Goal: Task Accomplishment & Management: Manage account settings

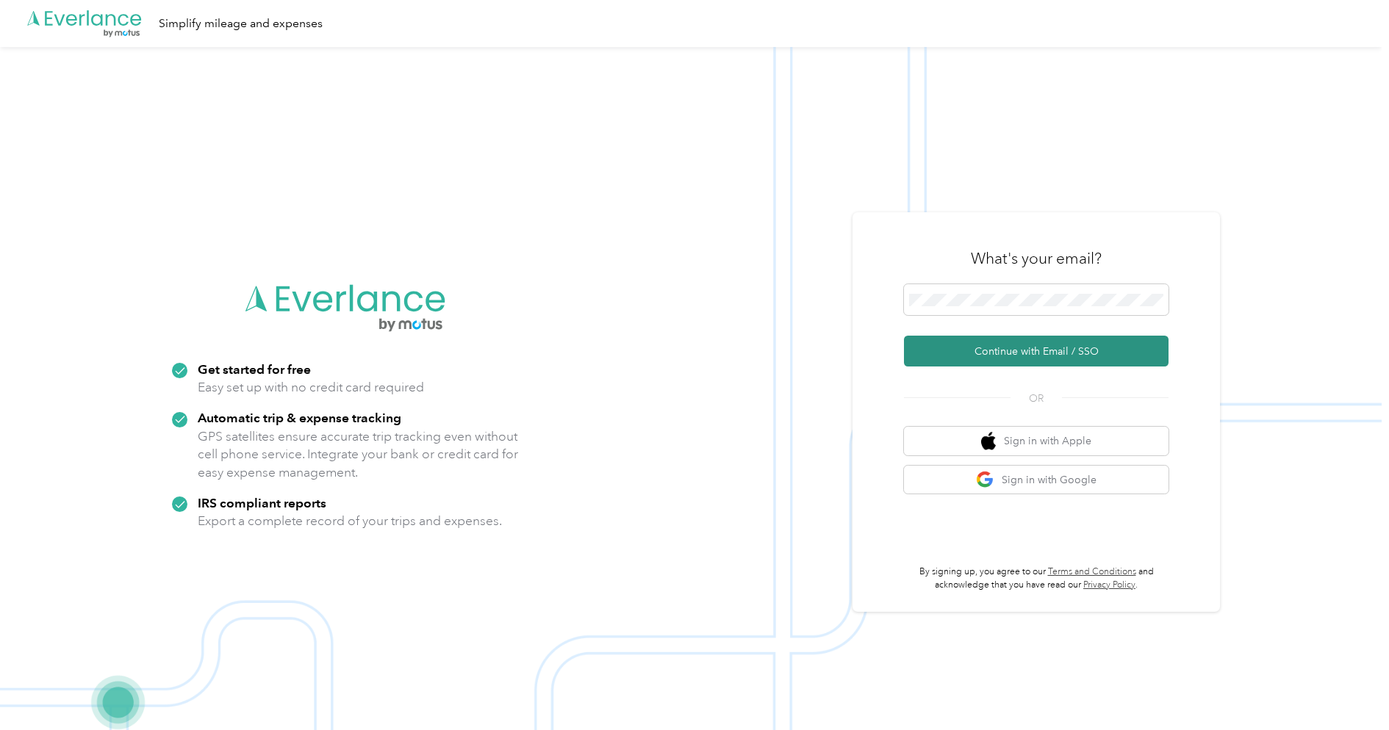
click at [1002, 343] on button "Continue with Email / SSO" at bounding box center [1036, 351] width 265 height 31
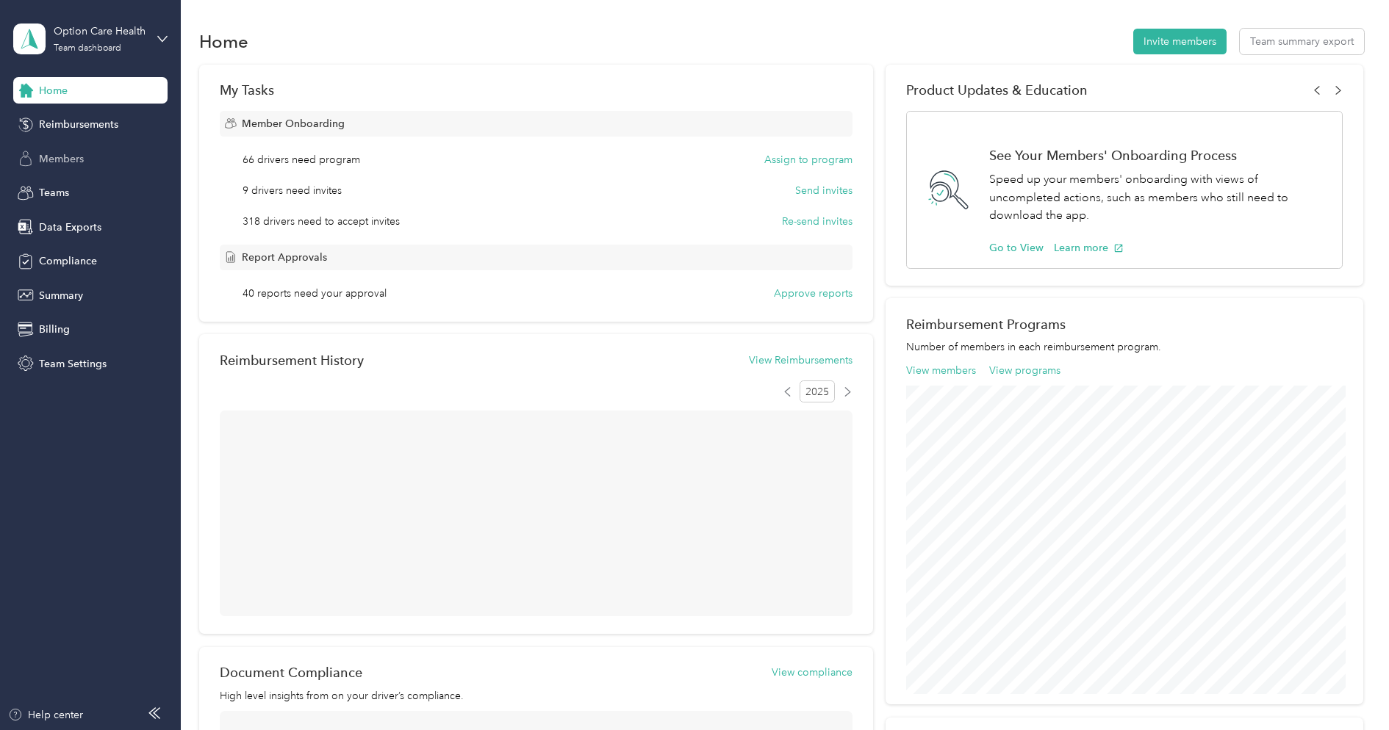
click at [68, 159] on span "Members" at bounding box center [61, 158] width 45 height 15
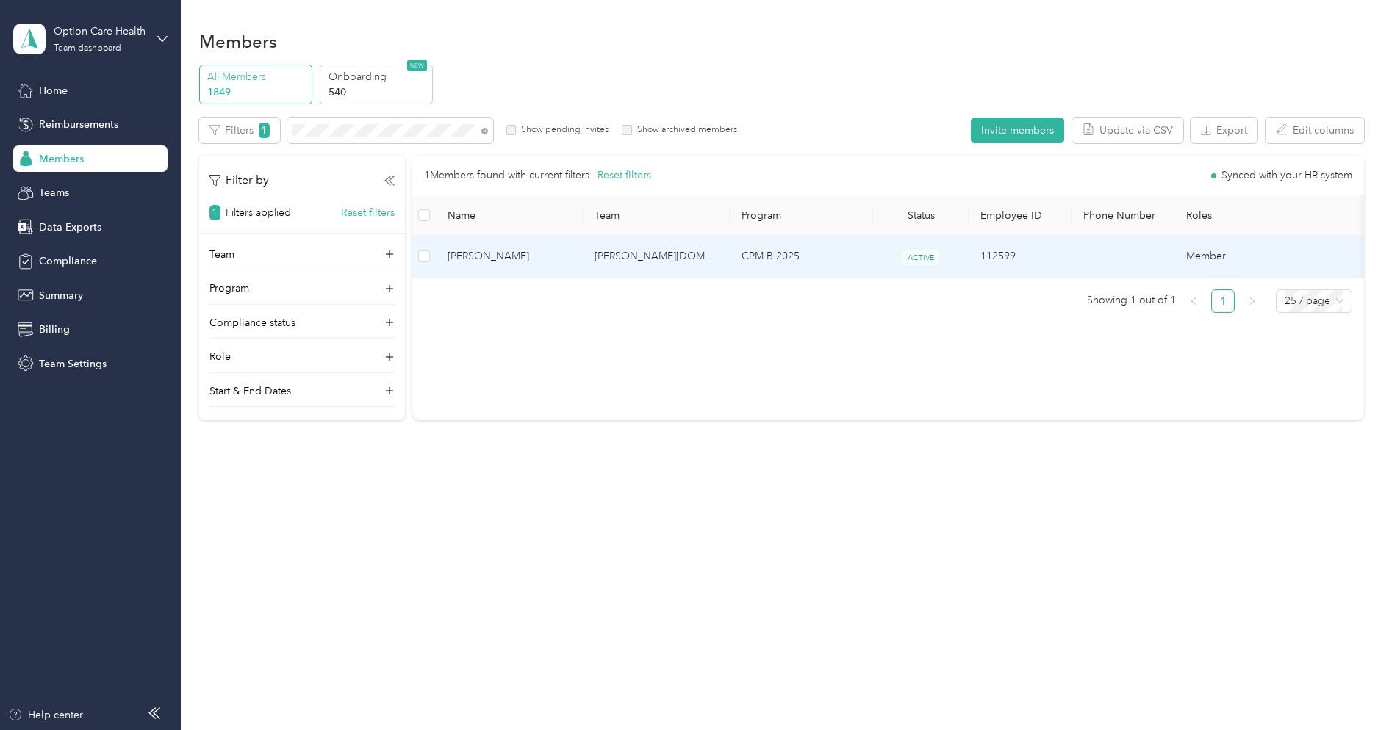
click at [615, 259] on td "[PERSON_NAME][DOMAIN_NAME][EMAIL_ADDRESS][PERSON_NAME][DOMAIN_NAME]" at bounding box center [656, 256] width 147 height 41
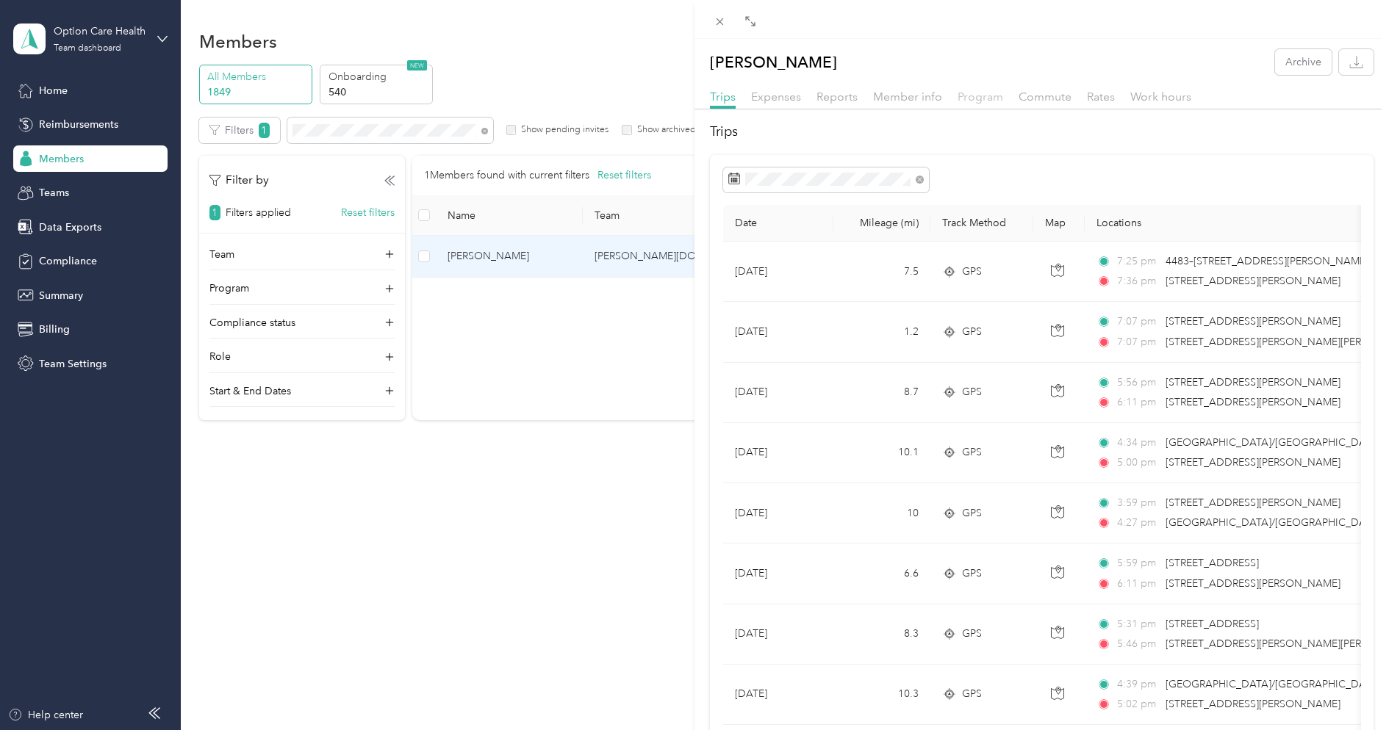
click at [960, 97] on span "Program" at bounding box center [981, 97] width 46 height 14
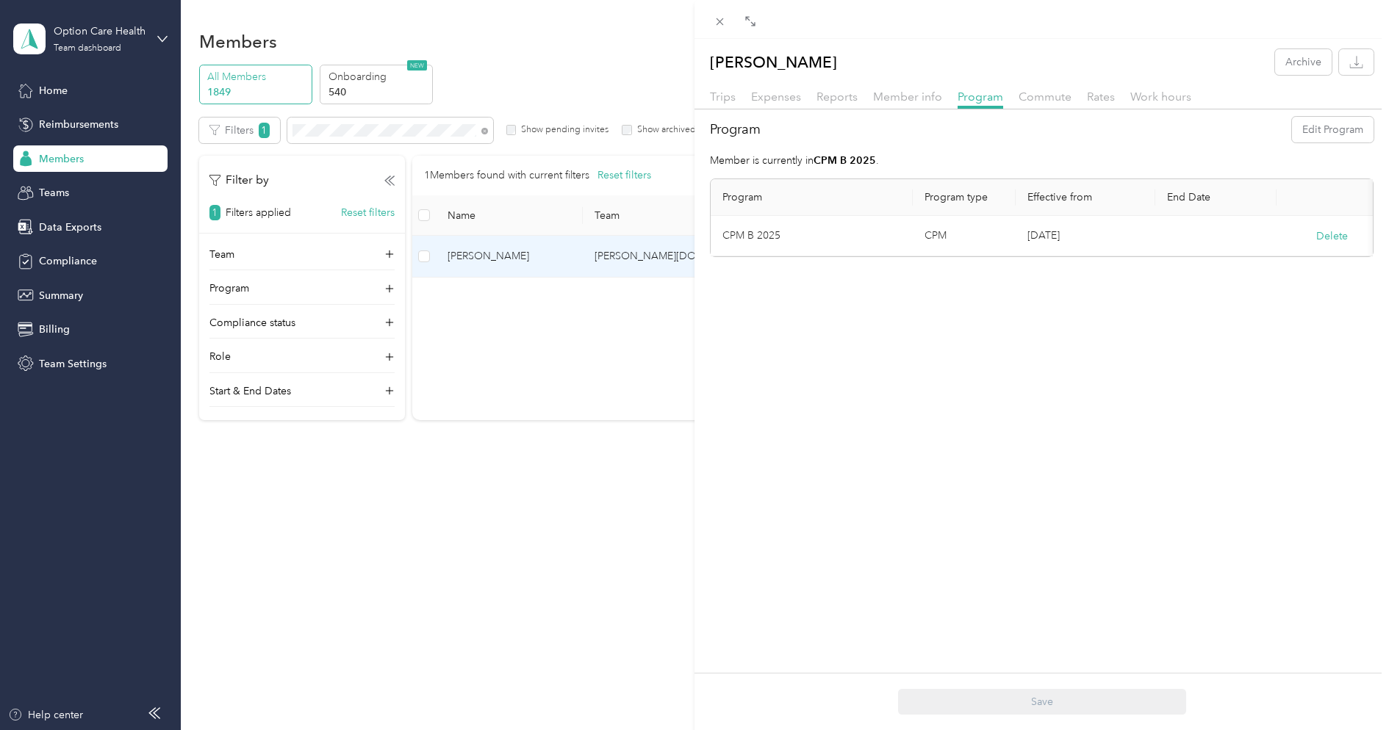
click at [63, 21] on div "[PERSON_NAME] Archive Trips Expenses Reports Member info Program Commute Rates …" at bounding box center [694, 365] width 1389 height 730
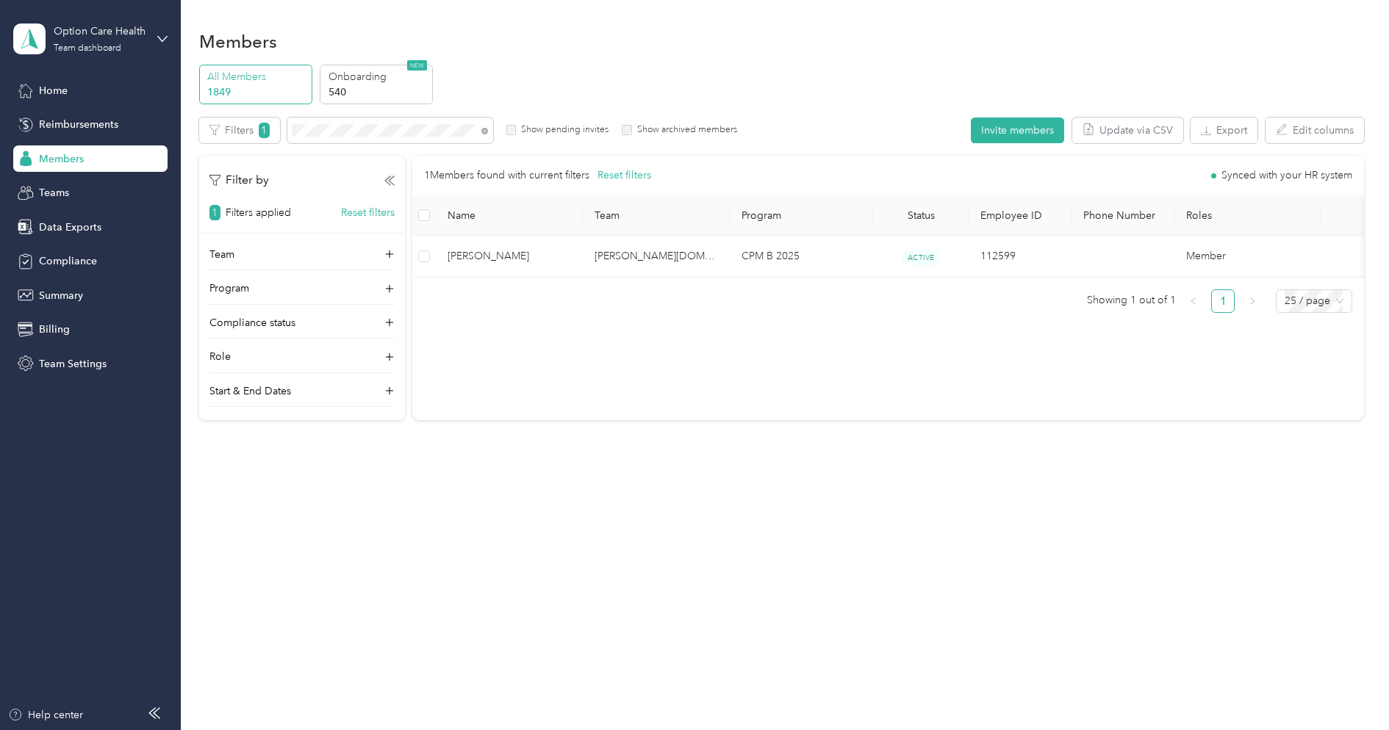
click at [86, 35] on div at bounding box center [694, 365] width 1389 height 730
click at [87, 58] on div "Option Care Health Team dashboard" at bounding box center [90, 38] width 154 height 51
click at [83, 183] on div "Log out" at bounding box center [168, 183] width 289 height 26
